Goal: Information Seeking & Learning: Learn about a topic

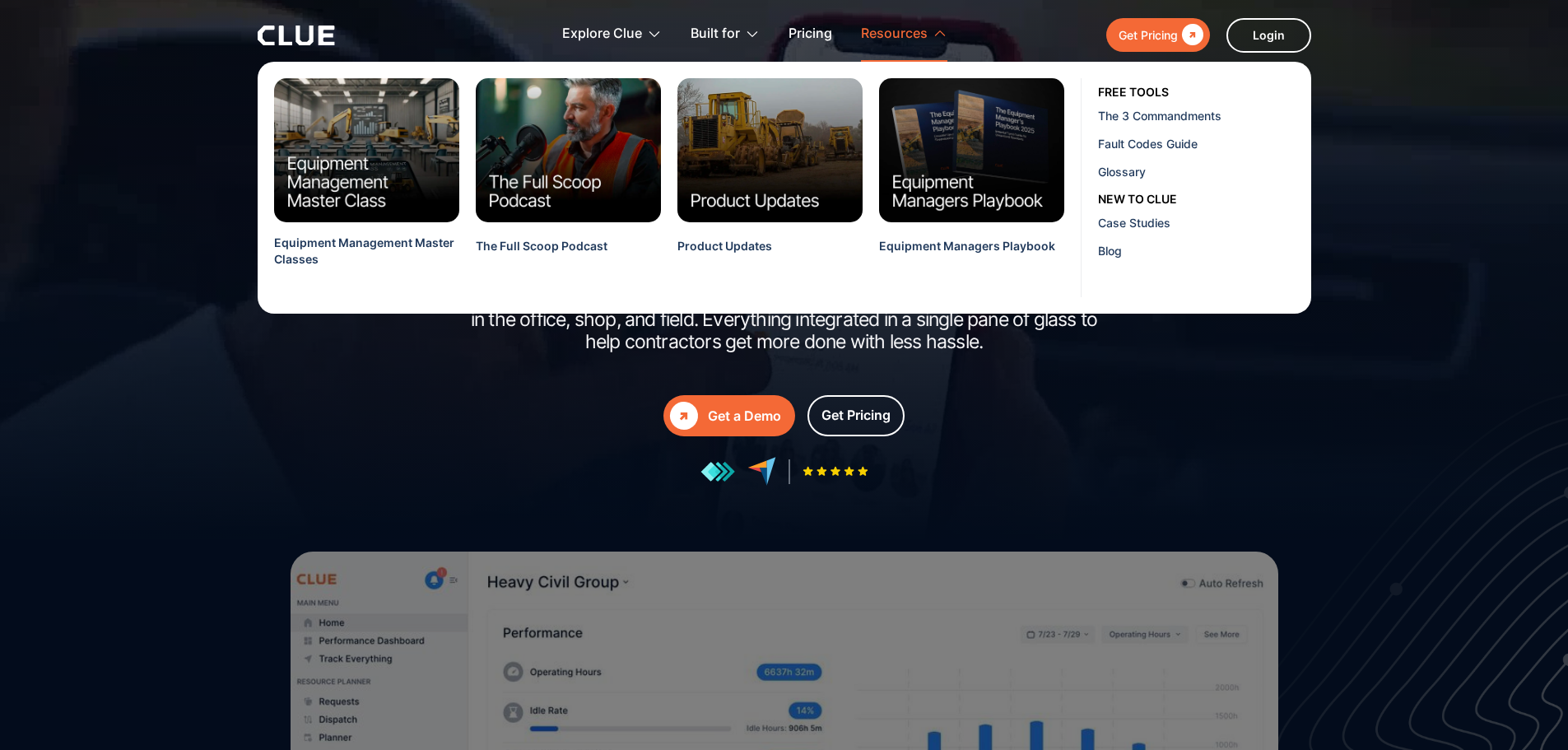
click at [933, 33] on icon at bounding box center [939, 32] width 14 height 14
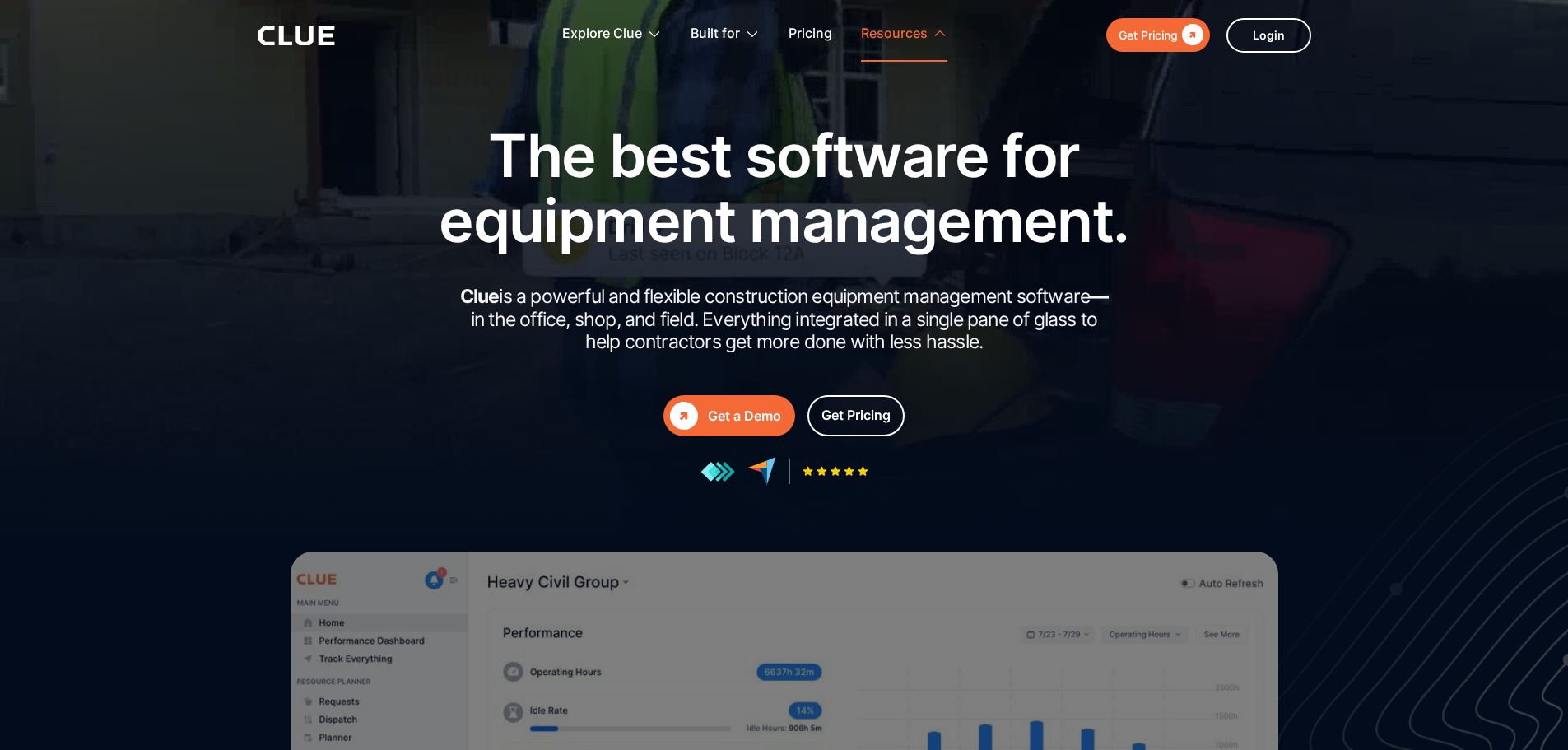
click at [933, 33] on icon at bounding box center [939, 32] width 14 height 14
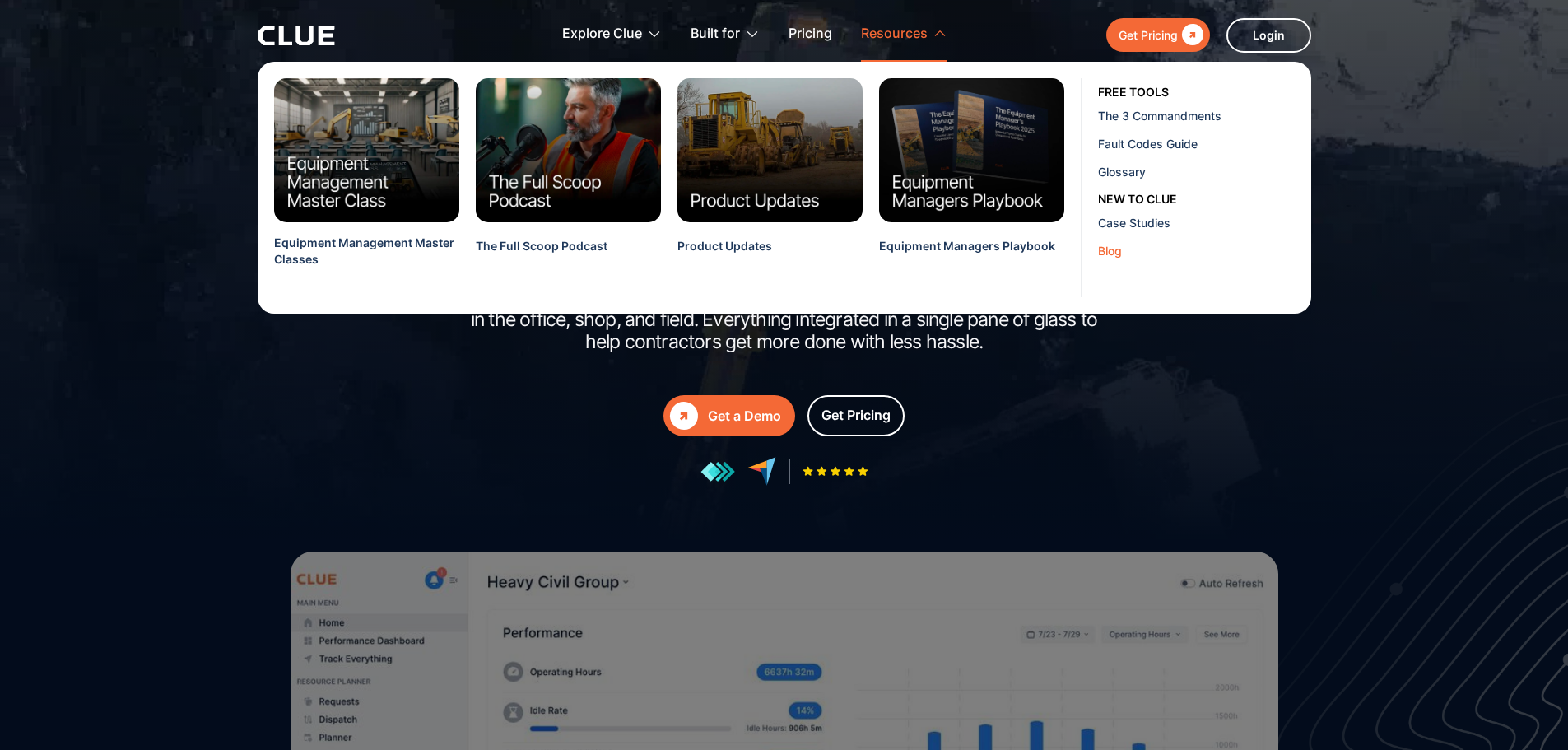
click at [1108, 253] on div "Blog" at bounding box center [1198, 251] width 201 height 17
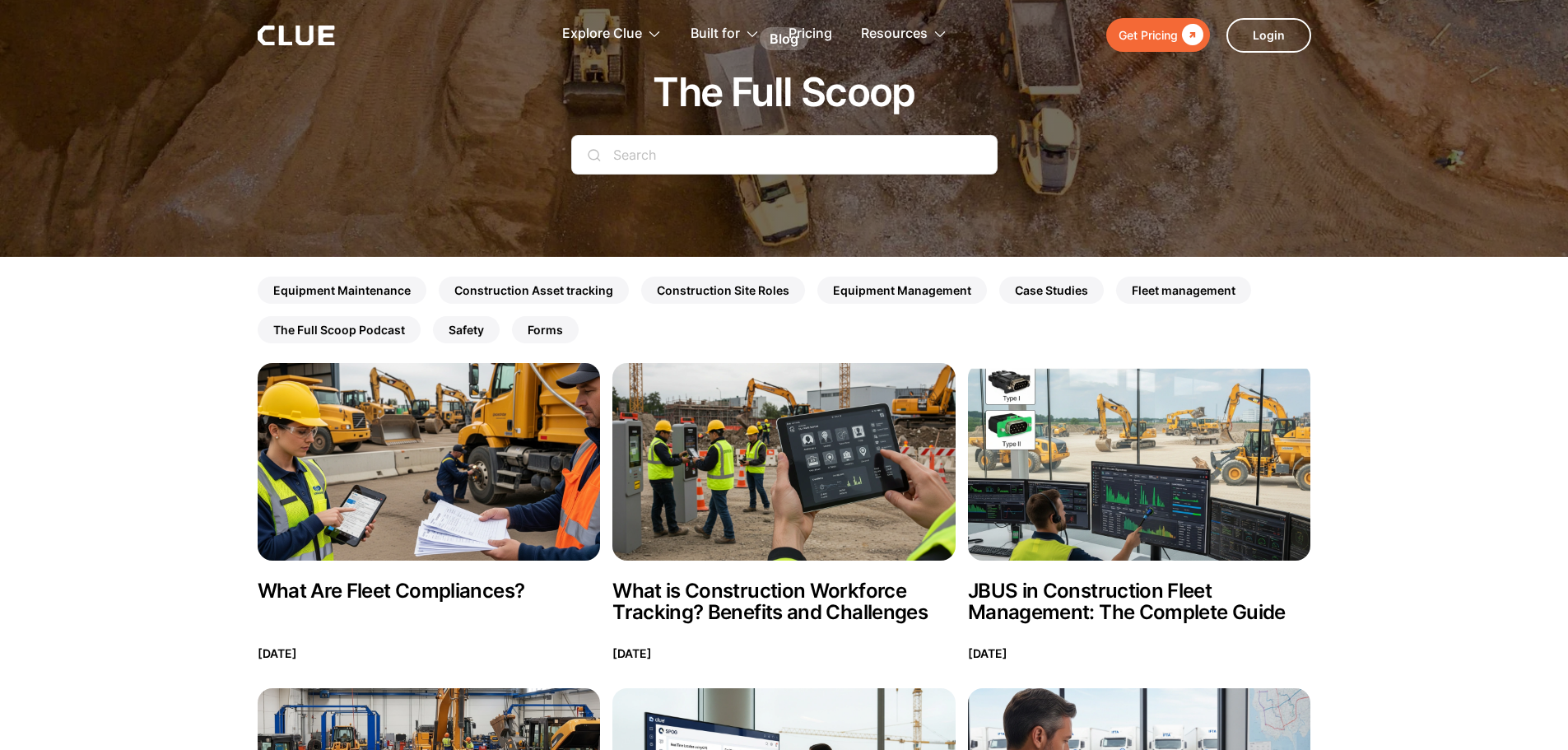
scroll to position [164, 0]
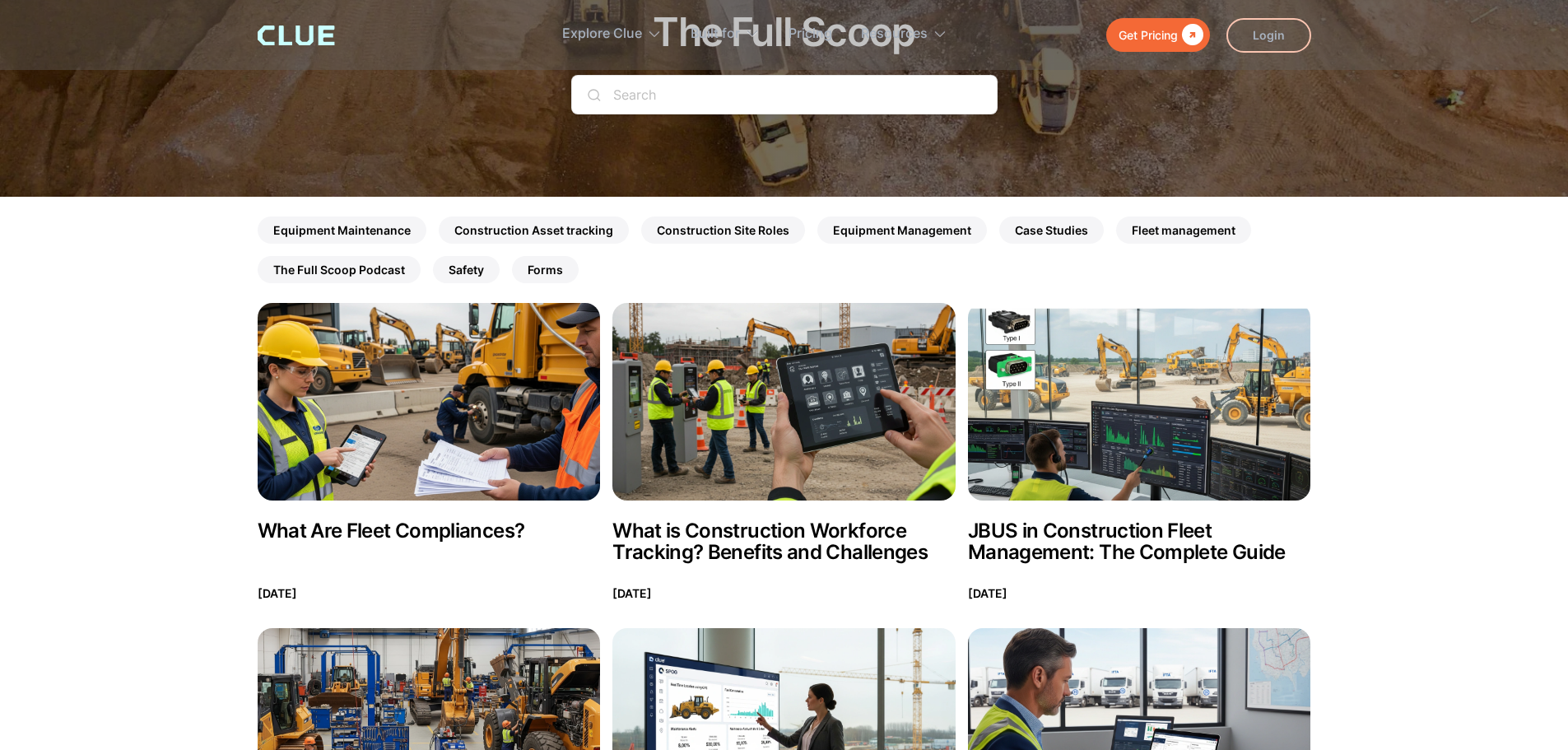
click at [493, 350] on img at bounding box center [429, 402] width 343 height 198
click at [656, 356] on img at bounding box center [783, 402] width 343 height 198
